Goal: Task Accomplishment & Management: Complete application form

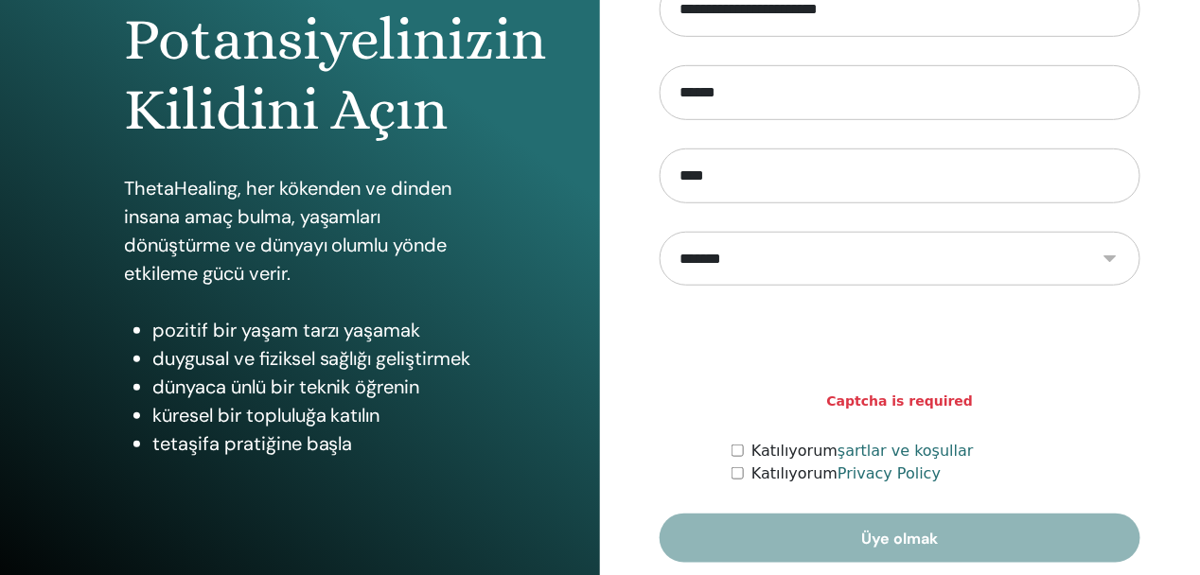
scroll to position [332, 0]
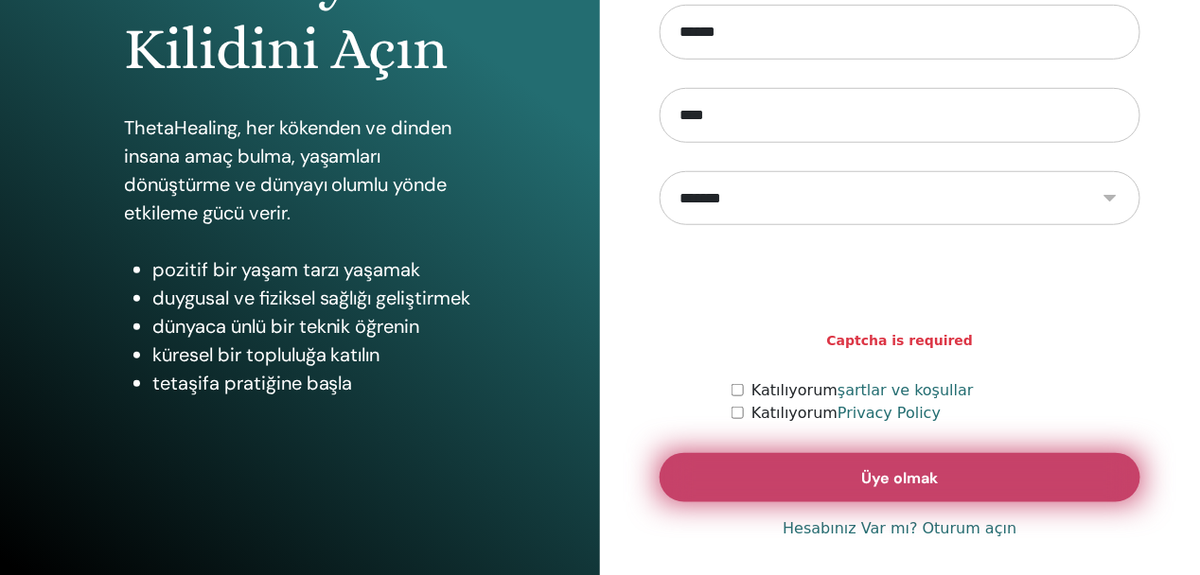
click at [792, 466] on button "Üye olmak" at bounding box center [899, 477] width 481 height 49
click at [896, 470] on span "Üye olmak" at bounding box center [900, 478] width 77 height 20
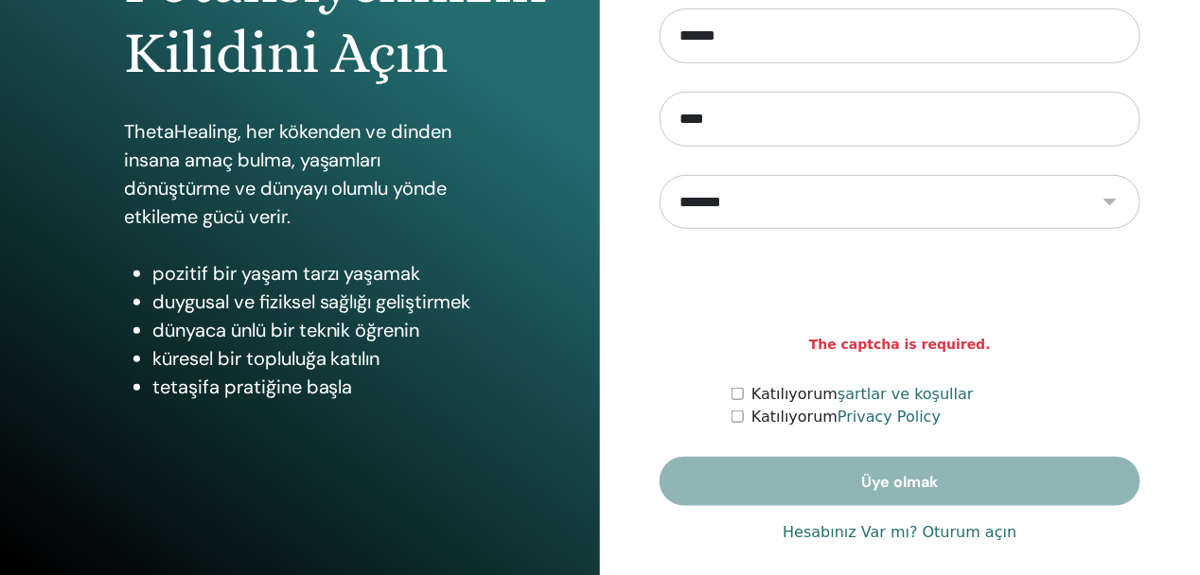
scroll to position [332, 0]
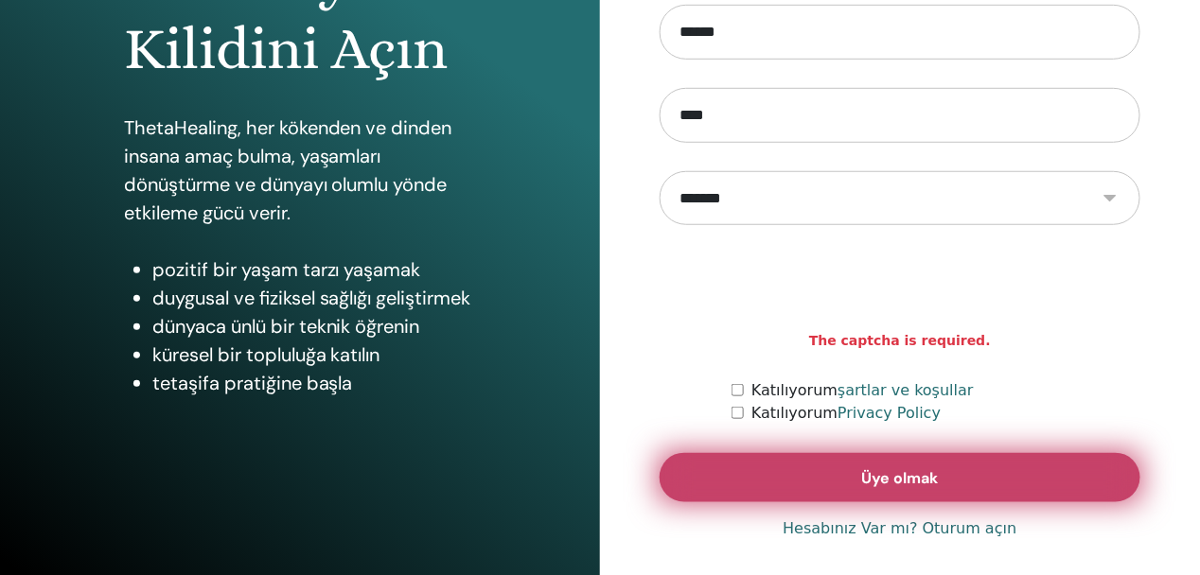
click at [771, 473] on button "Üye olmak" at bounding box center [899, 477] width 481 height 49
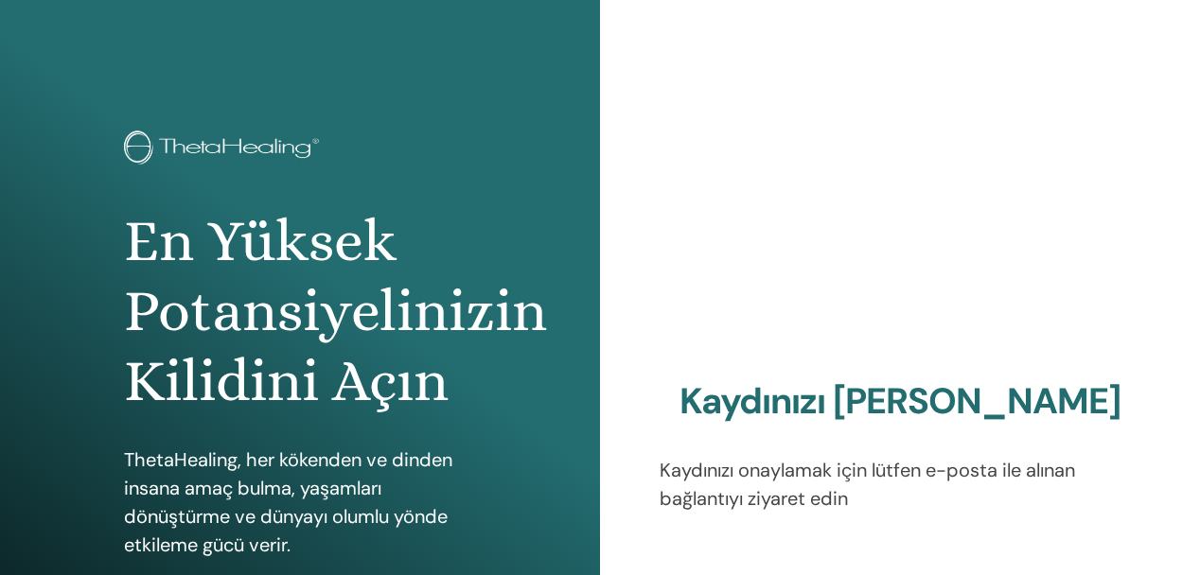
scroll to position [332, 0]
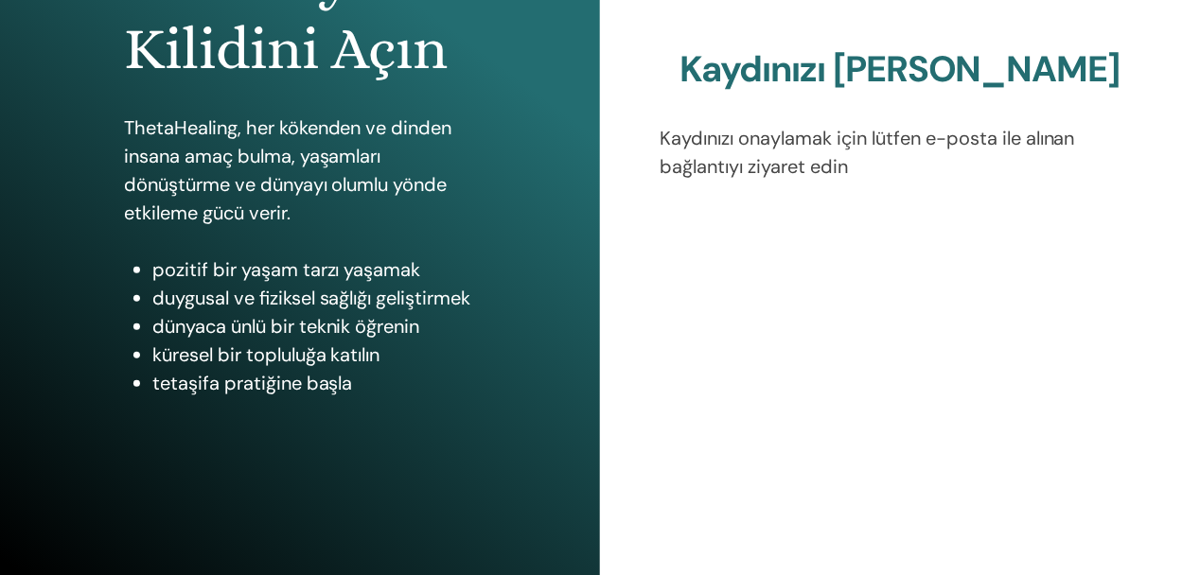
drag, startPoint x: 709, startPoint y: 616, endPoint x: -4, endPoint y: 616, distance: 712.4
